Goal: Use online tool/utility: Use online tool/utility

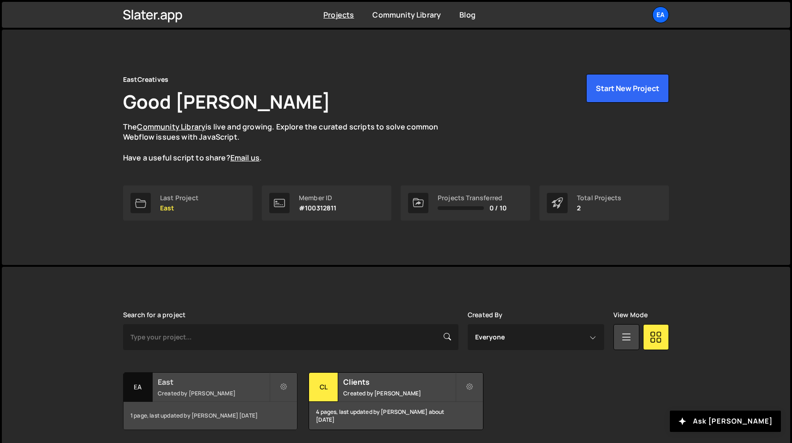
click at [212, 392] on small "Created by [PERSON_NAME]" at bounding box center [214, 394] width 112 height 8
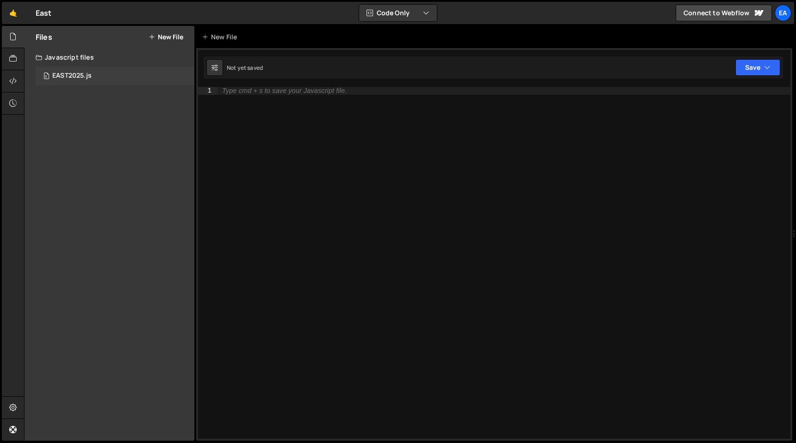
click at [91, 81] on div "0 EAST2025.js 0" at bounding box center [115, 76] width 159 height 19
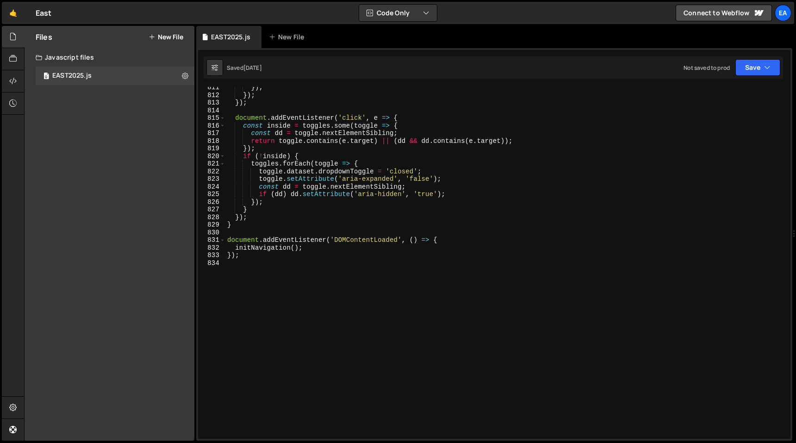
scroll to position [6188, 0]
click at [350, 272] on div "}) ; }) ; }) ; document . addEventListener ( 'click' , e => { const inside = to…" at bounding box center [505, 267] width 561 height 367
type textarea "//BASIC GSAP SLIDER//"
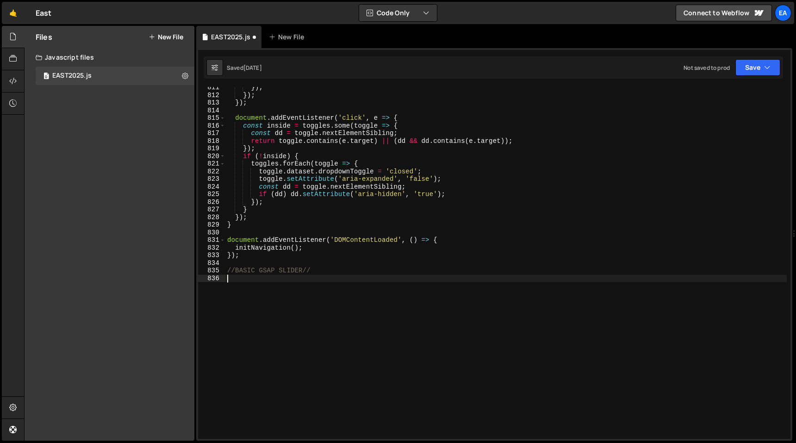
paste textarea "});"
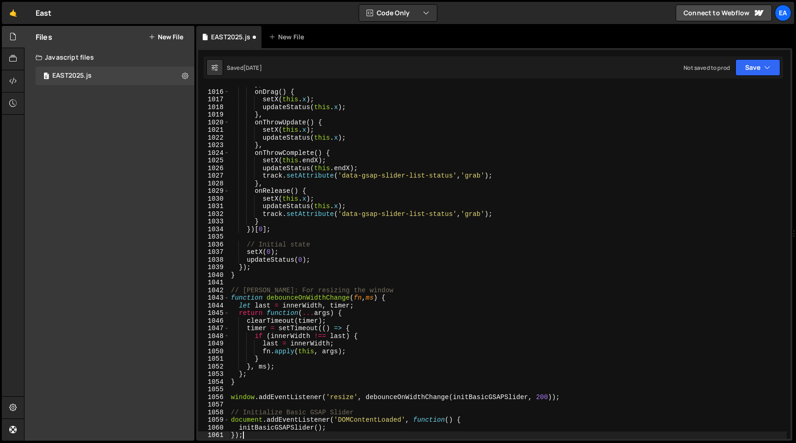
scroll to position [7749, 0]
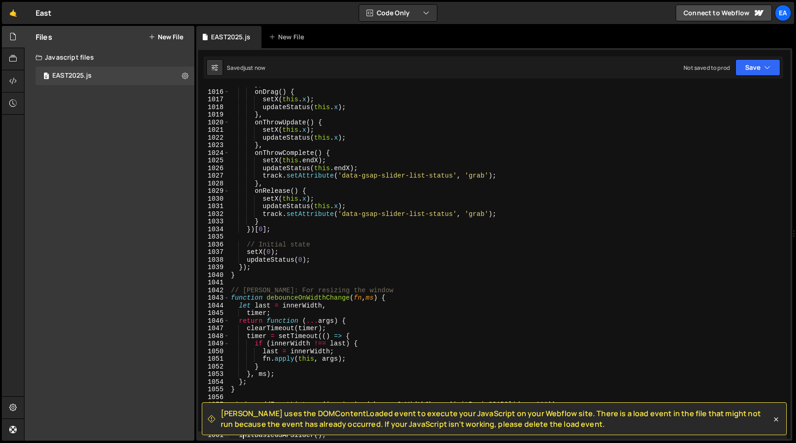
type textarea "initBasicGSAPSlider();"
